Goal: Use online tool/utility: Utilize a website feature to perform a specific function

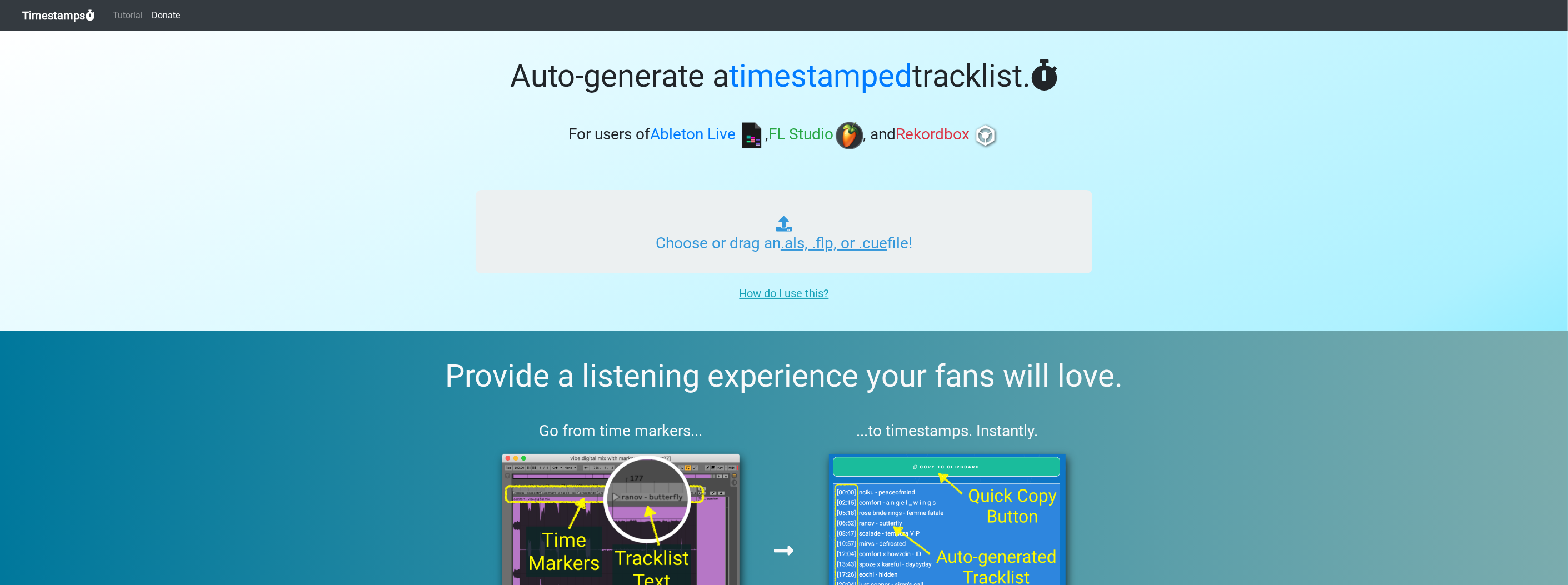
click at [734, 194] on input "Choose or drag an .als, .flp, or .cue file!" at bounding box center [784, 231] width 617 height 83
type input "C:\fakepath\MADEGFX_ MIX.flp"
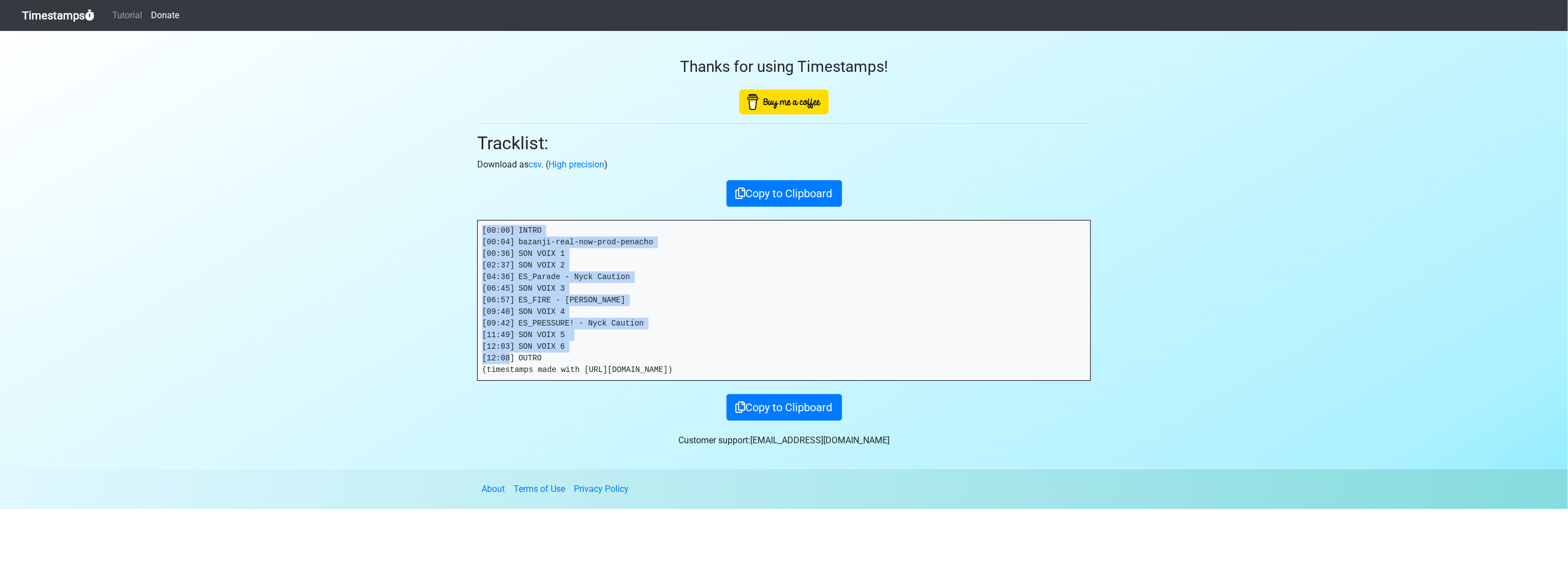
drag, startPoint x: 549, startPoint y: 361, endPoint x: 451, endPoint y: 232, distance: 162.0
click at [451, 232] on section "Thanks for using Timestamps! Tracklist: Download as csv . ( High precision ) Co…" at bounding box center [784, 250] width 1568 height 439
drag, startPoint x: 895, startPoint y: 275, endPoint x: 886, endPoint y: 256, distance: 21.0
click at [895, 275] on pre "[00:00] INTRO [00:04] bazanji-real-now-prod-penacho [00:36] SON VOIX 1 [02:37] …" at bounding box center [784, 301] width 613 height 160
